Goal: Transaction & Acquisition: Purchase product/service

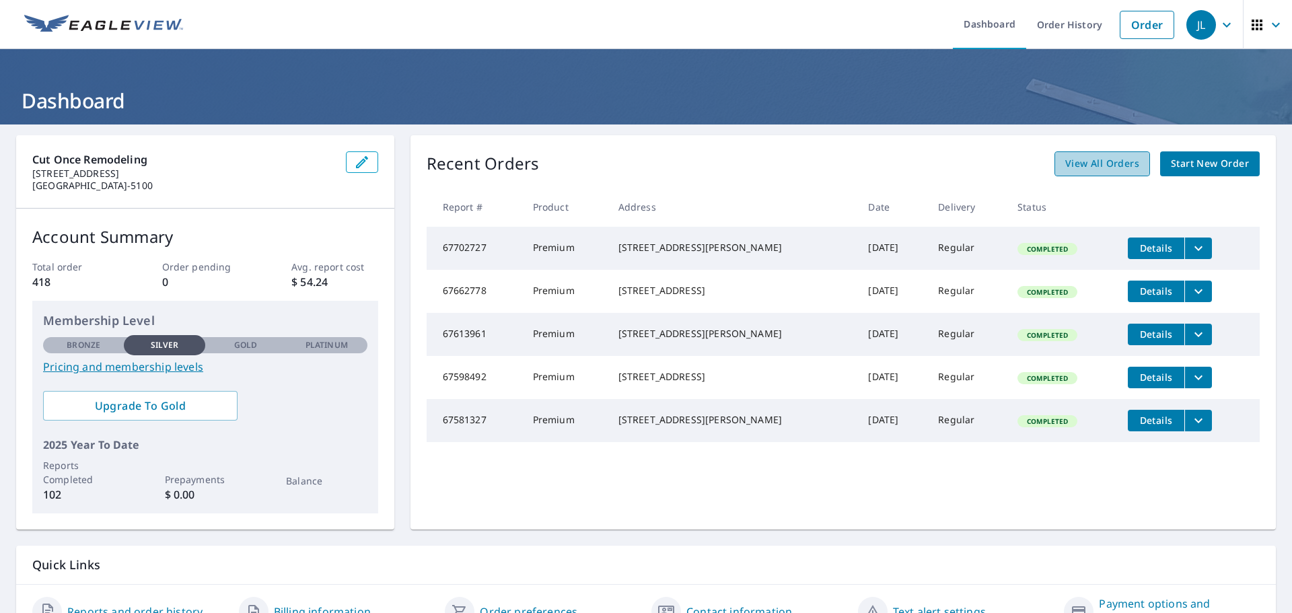
click at [1131, 162] on link "View All Orders" at bounding box center [1102, 163] width 96 height 25
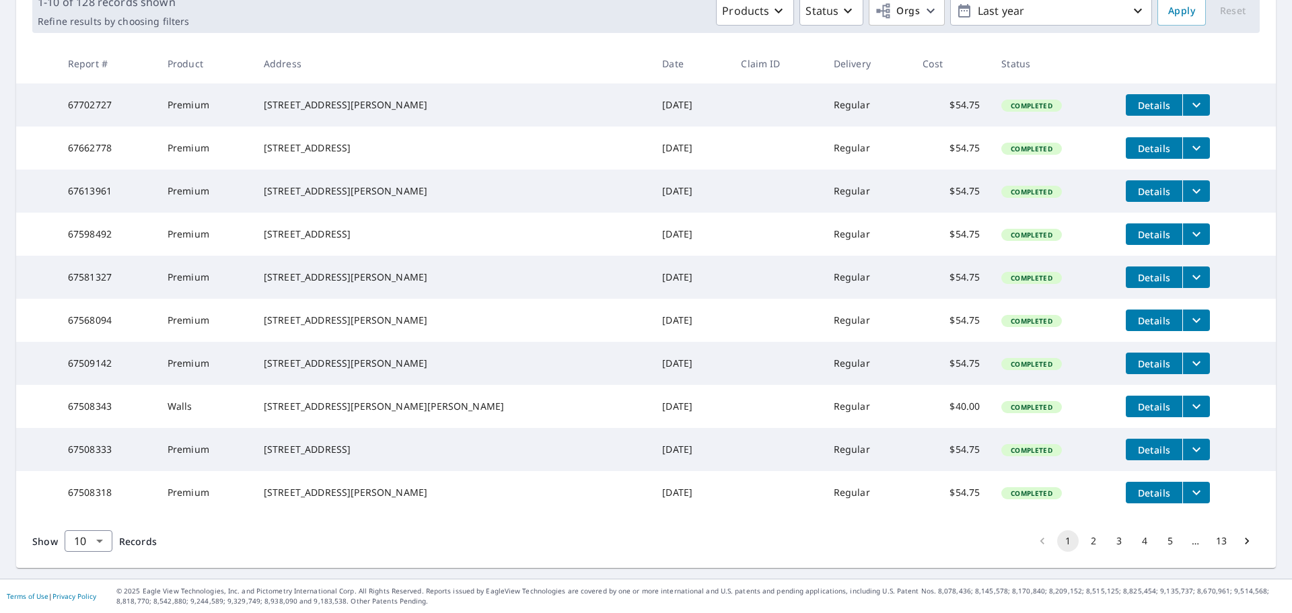
scroll to position [269, 0]
click at [1083, 532] on button "2" at bounding box center [1094, 541] width 22 height 22
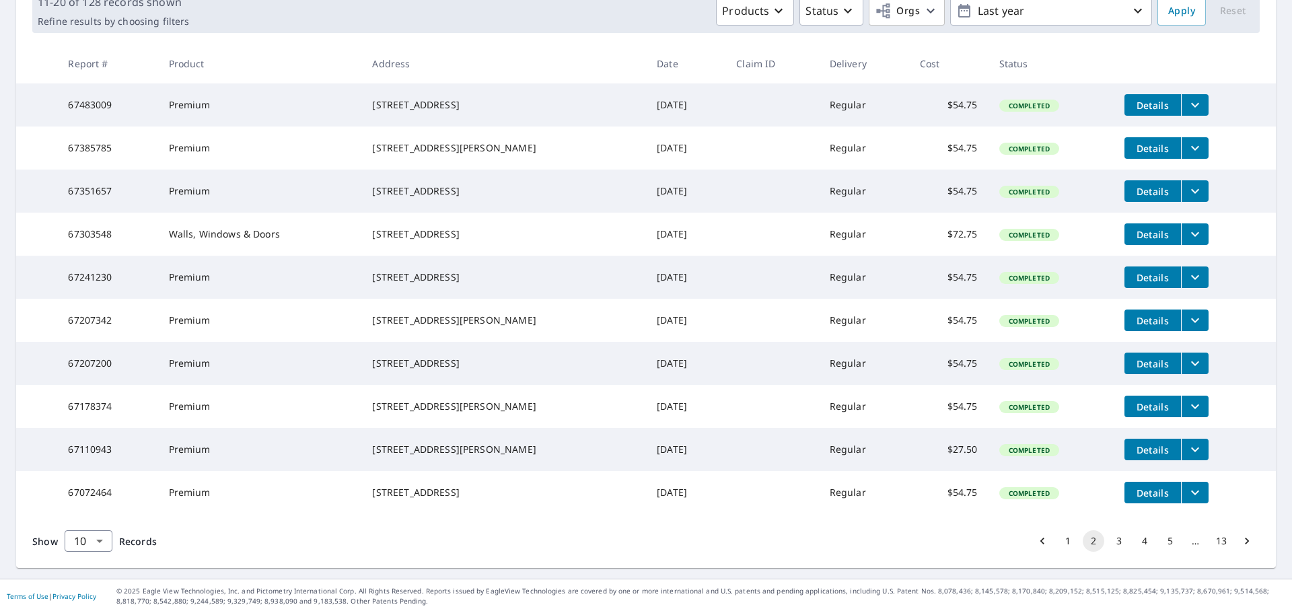
scroll to position [269, 0]
click at [1108, 542] on button "3" at bounding box center [1119, 541] width 22 height 22
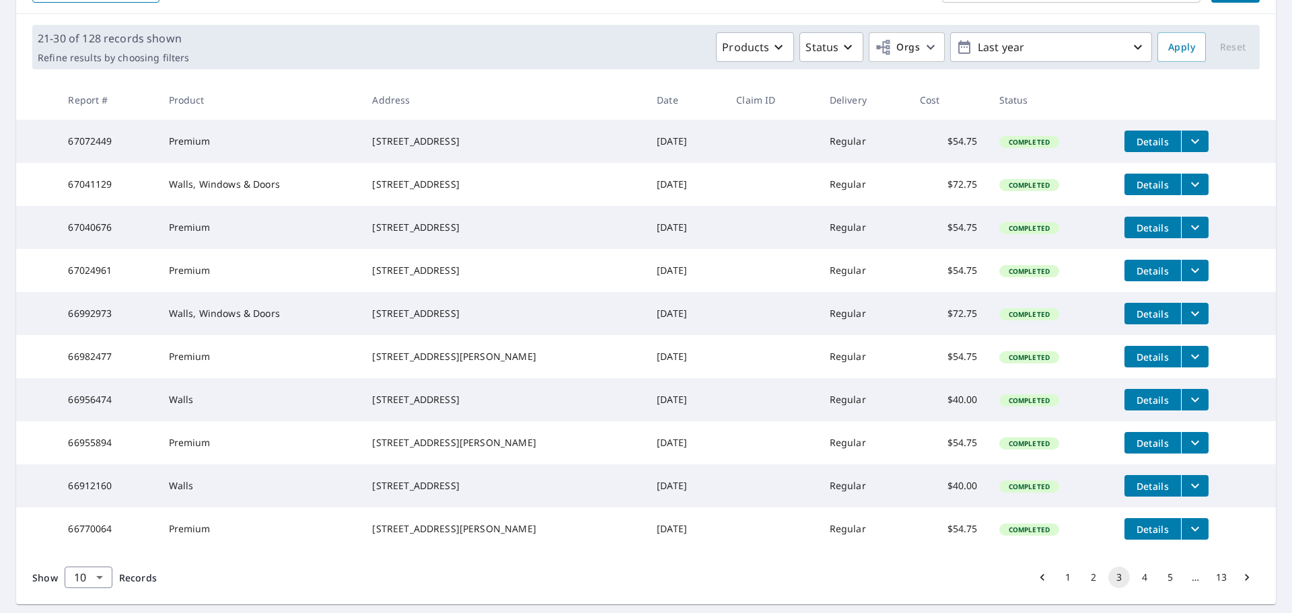
scroll to position [202, 0]
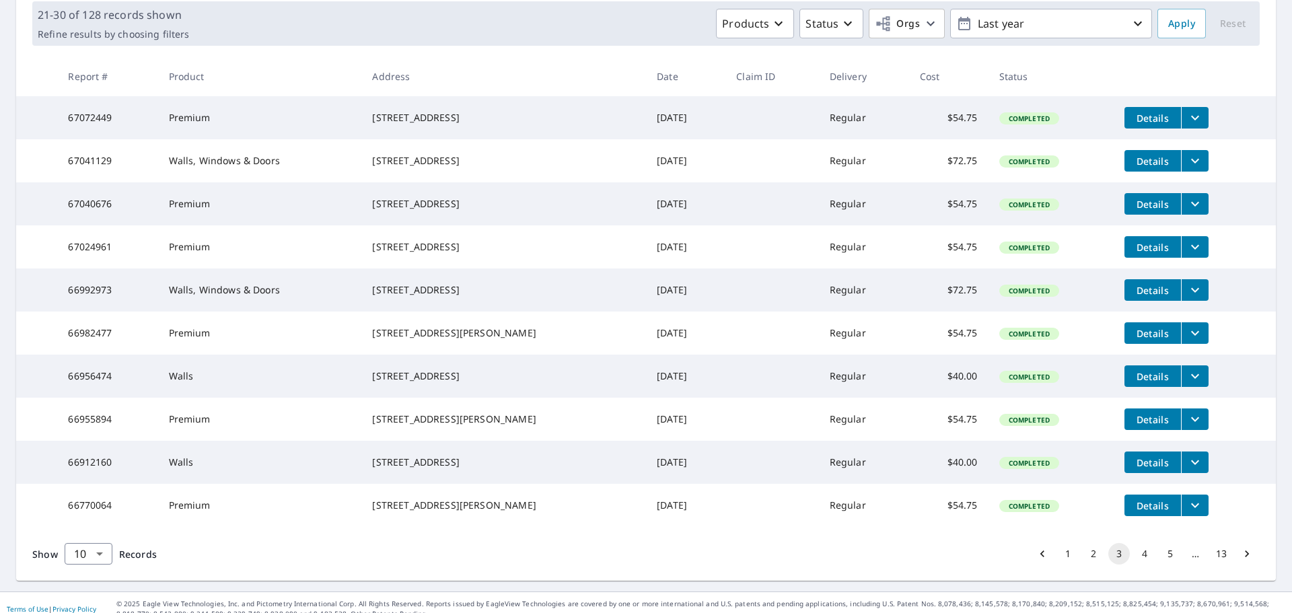
click at [1157, 383] on span "Details" at bounding box center [1153, 376] width 40 height 13
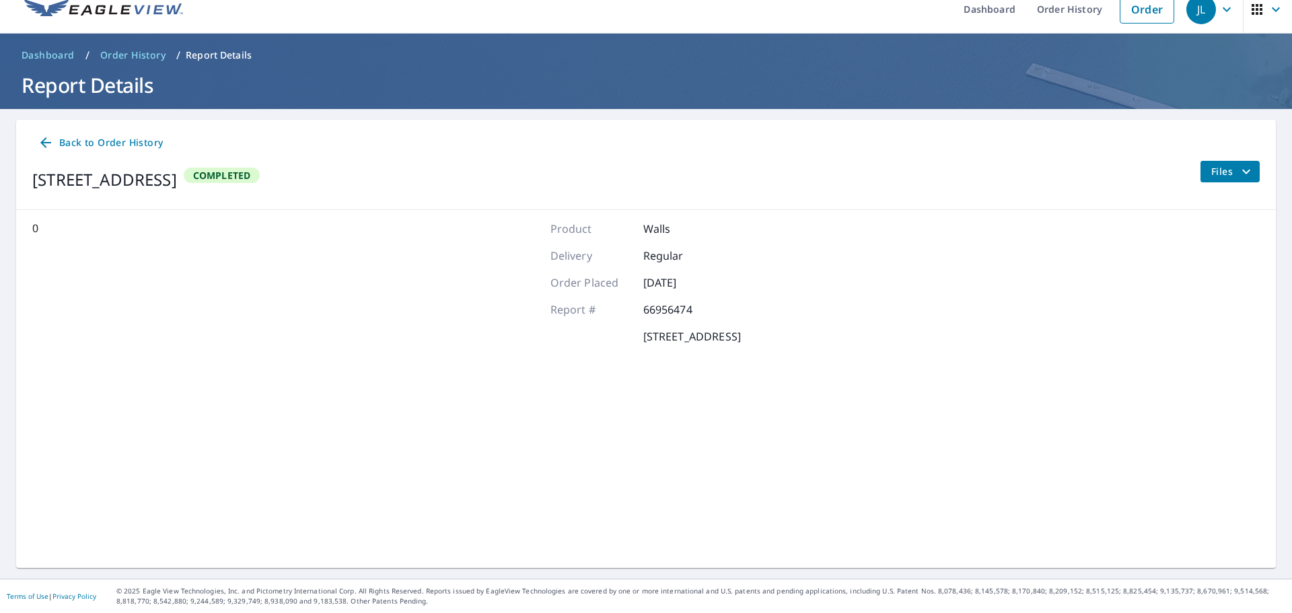
scroll to position [15, 0]
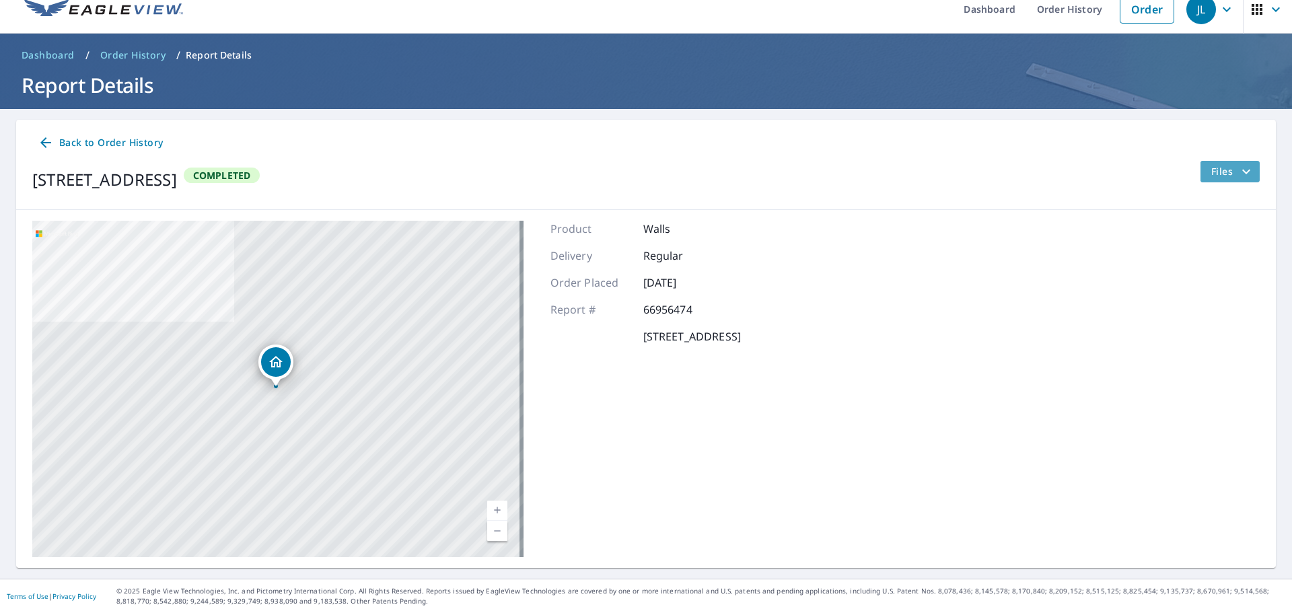
click at [1213, 173] on span "Files" at bounding box center [1232, 172] width 43 height 16
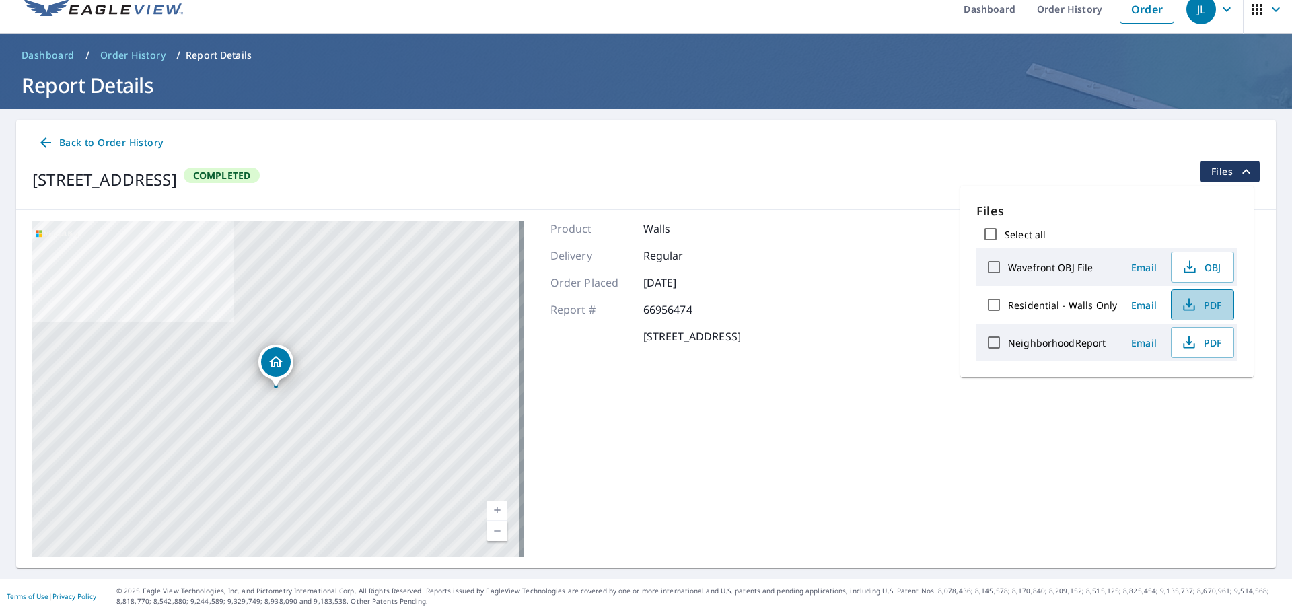
click at [1207, 308] on span "PDF" at bounding box center [1201, 305] width 43 height 16
click at [42, 142] on icon at bounding box center [45, 142] width 11 height 11
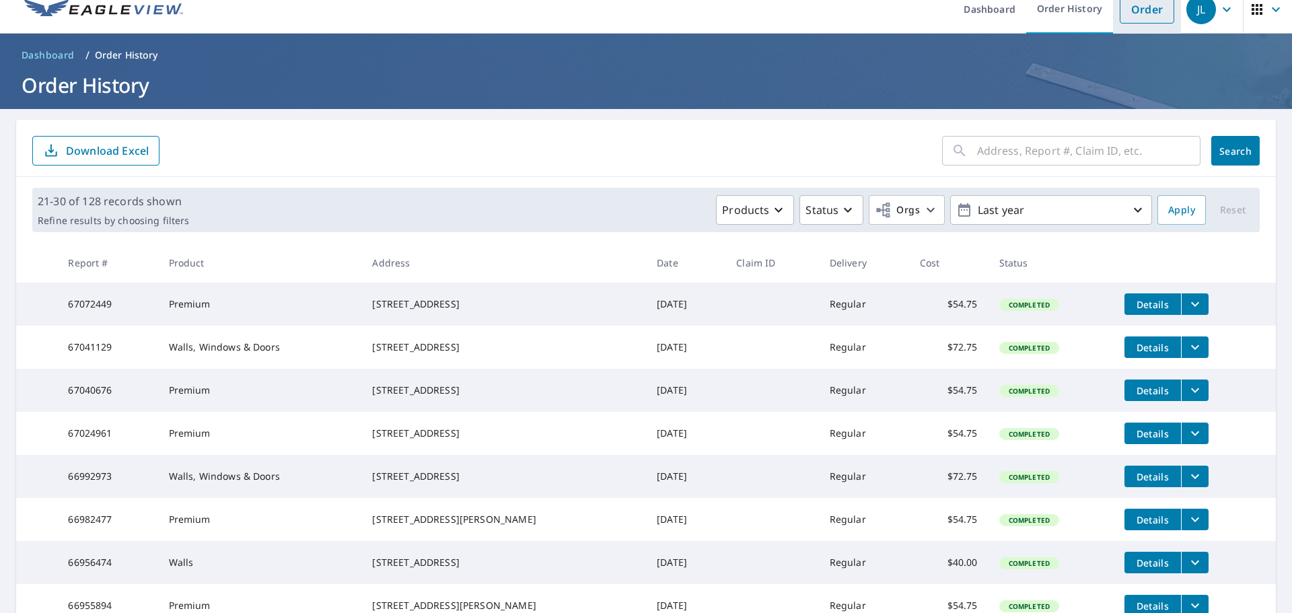
click at [1120, 11] on link "Order" at bounding box center [1147, 9] width 55 height 28
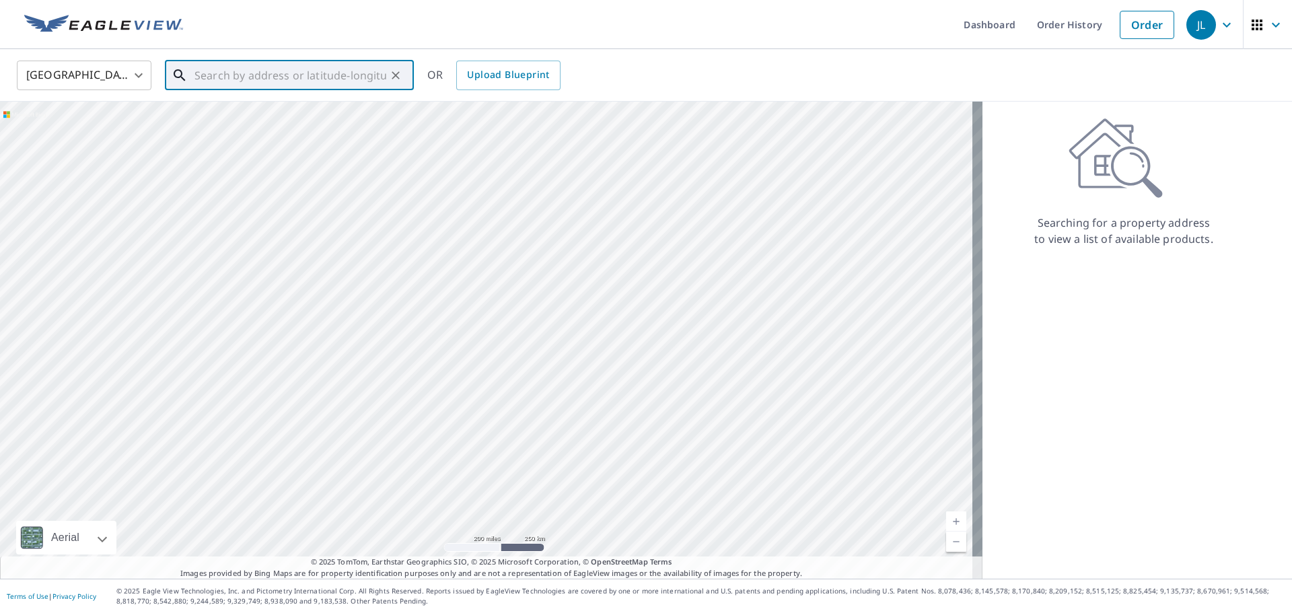
click at [301, 77] on input "text" at bounding box center [290, 76] width 192 height 38
click at [303, 106] on span "[STREET_ADDRESS]" at bounding box center [297, 114] width 211 height 16
type input "[STREET_ADDRESS]"
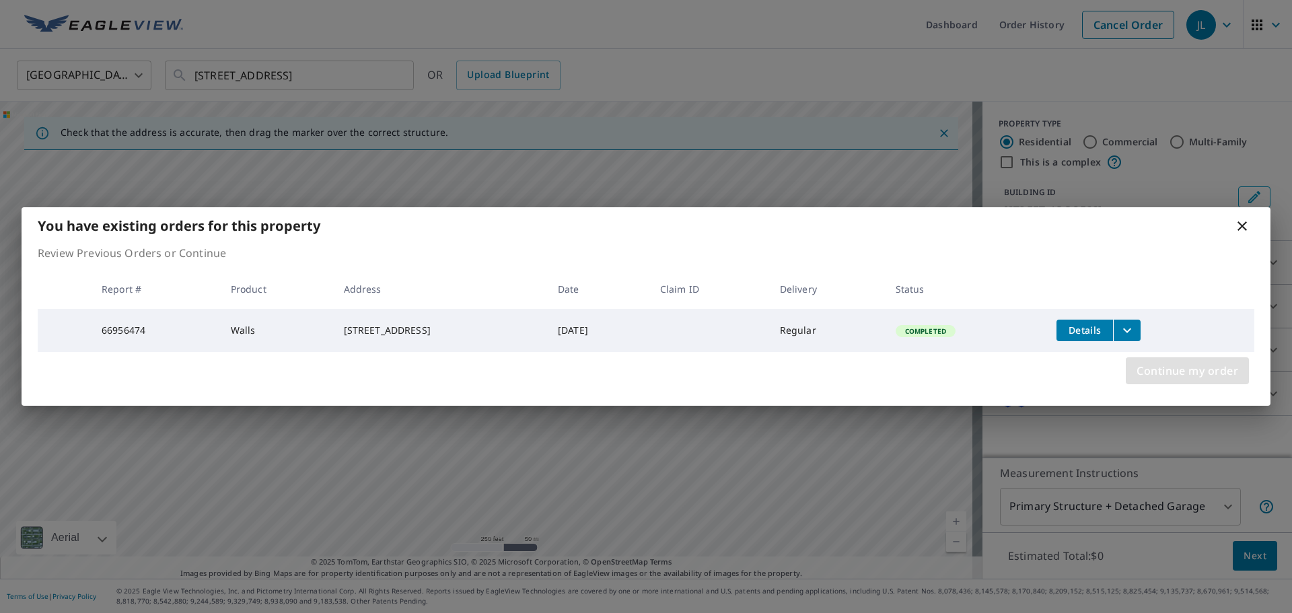
click at [1214, 369] on span "Continue my order" at bounding box center [1188, 370] width 102 height 19
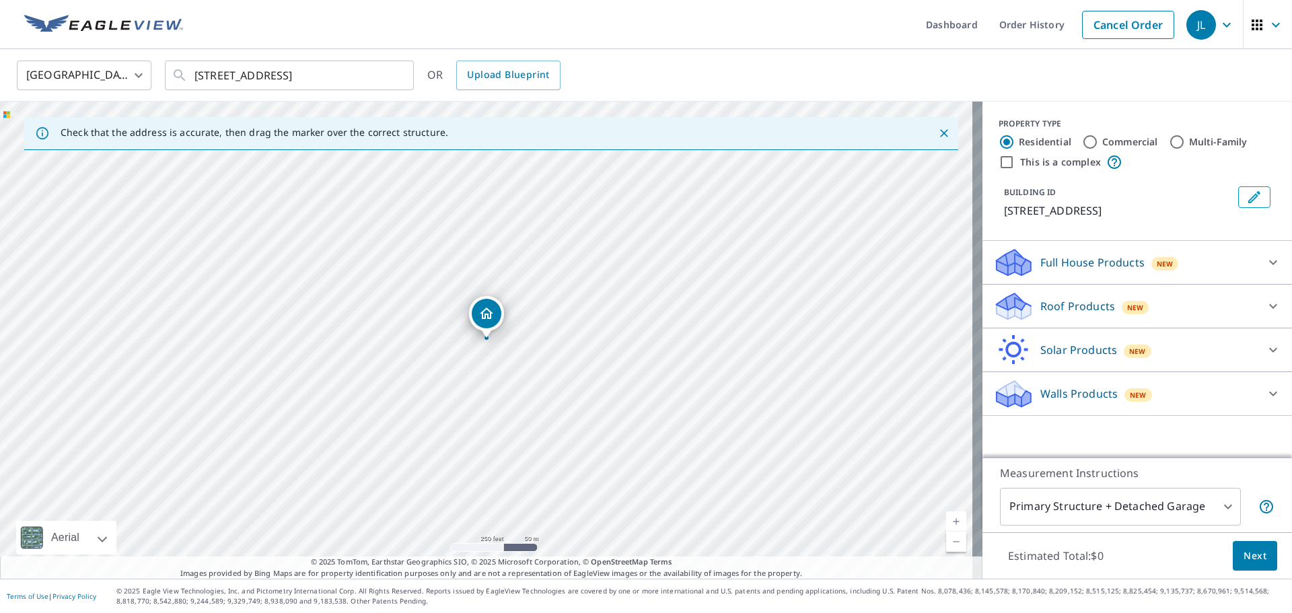
click at [1130, 390] on span "New" at bounding box center [1138, 395] width 17 height 11
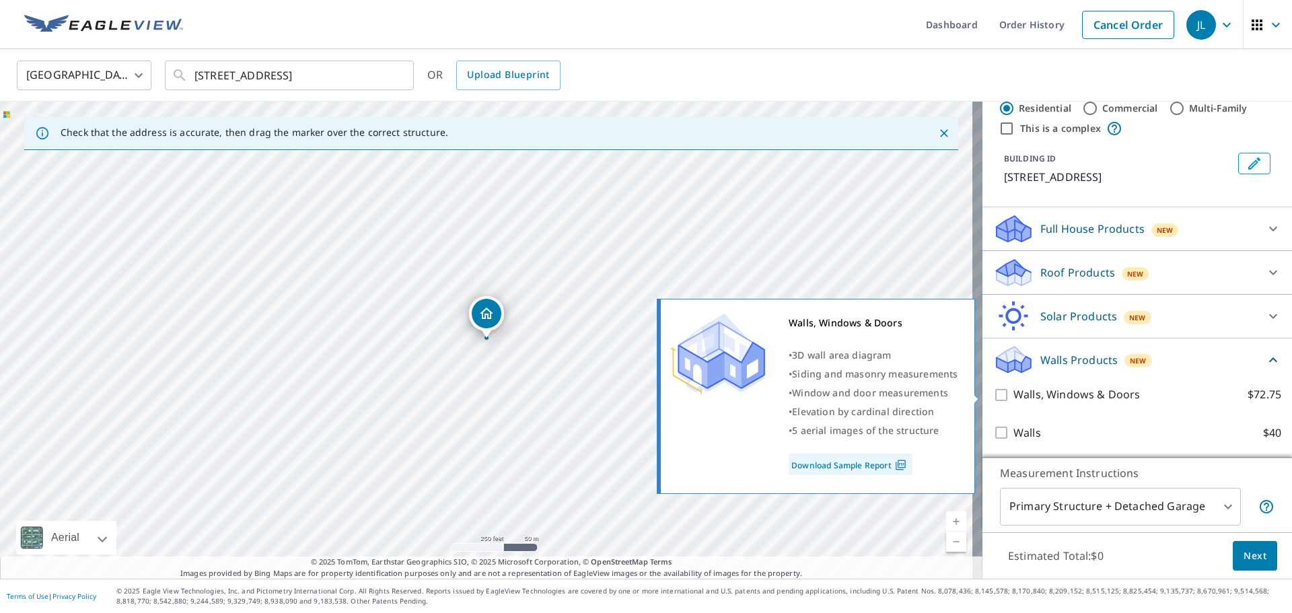
click at [1032, 395] on p "Walls, Windows & Doors" at bounding box center [1076, 394] width 127 height 17
click at [1013, 395] on input "Walls, Windows & Doors $72.75" at bounding box center [1003, 395] width 20 height 16
checkbox input "true"
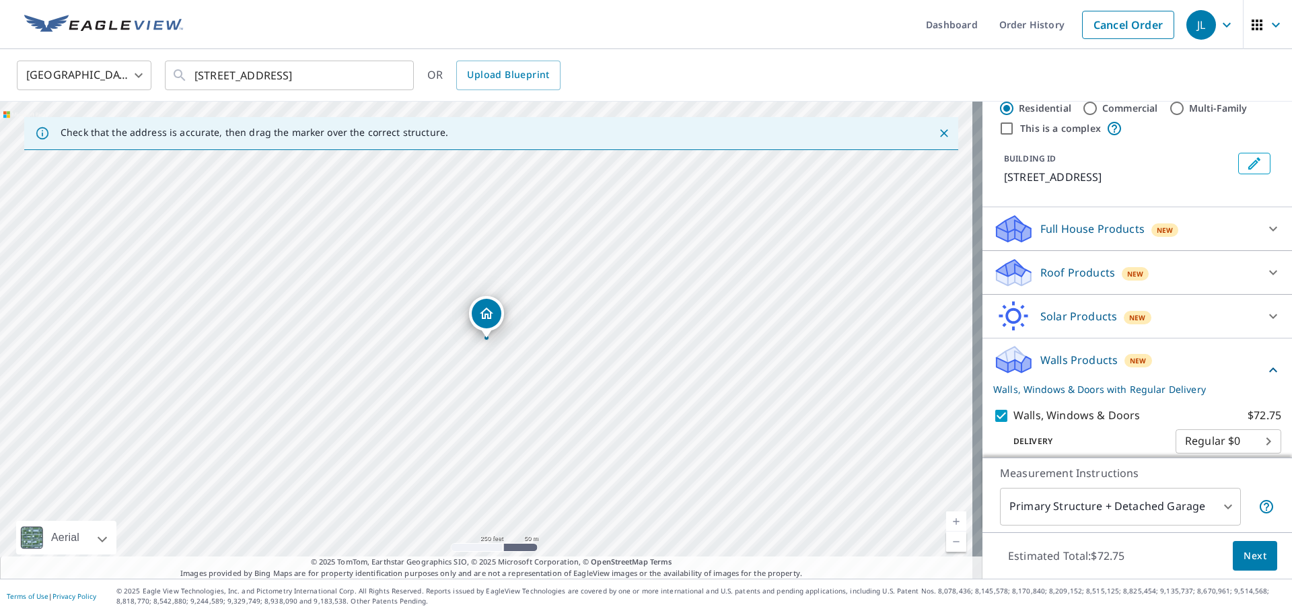
scroll to position [84, 0]
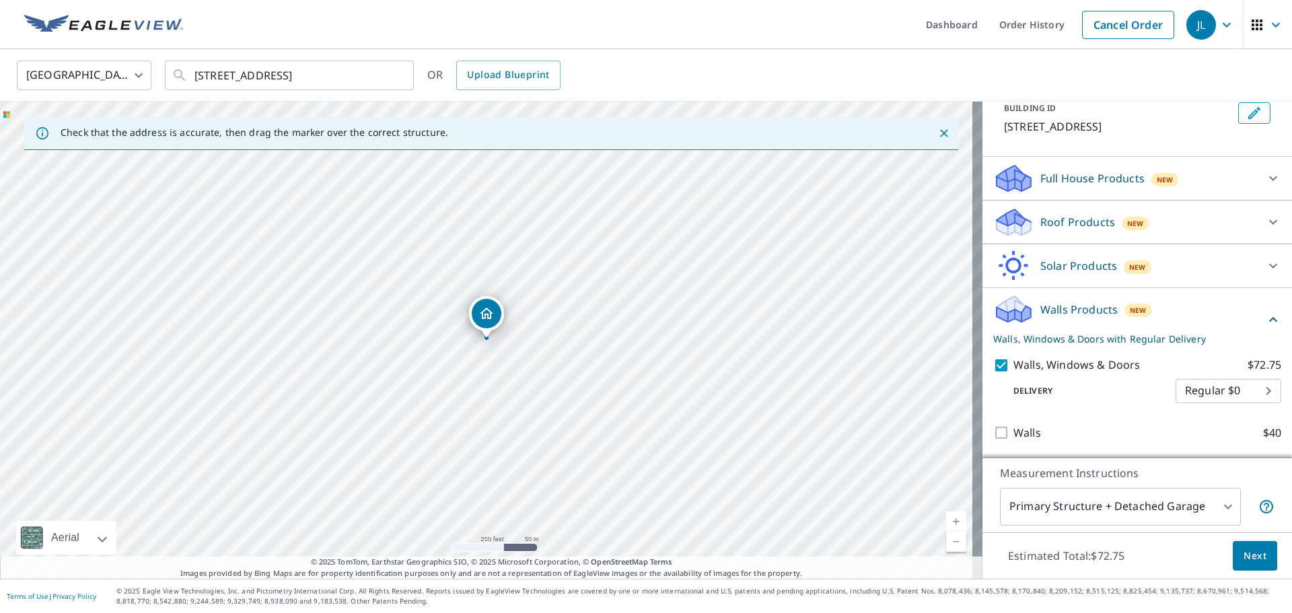
click at [1244, 553] on span "Next" at bounding box center [1255, 556] width 23 height 17
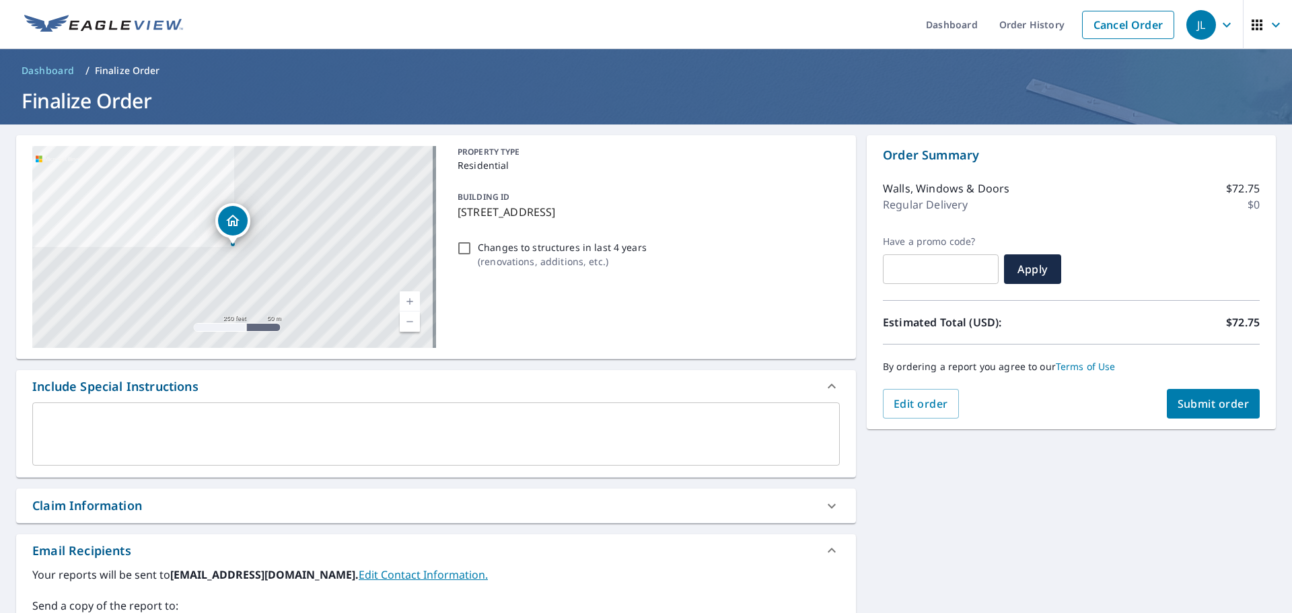
click at [1178, 398] on span "Submit order" at bounding box center [1214, 403] width 72 height 15
